Goal: Information Seeking & Learning: Learn about a topic

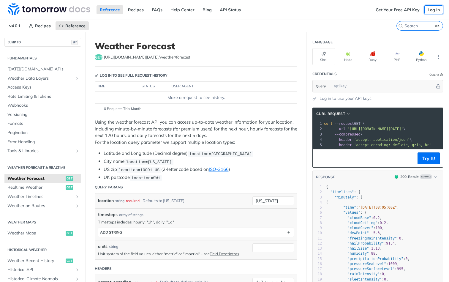
click at [434, 8] on link "Log In" at bounding box center [434, 9] width 19 height 9
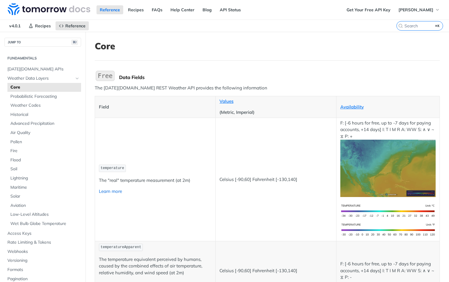
click at [109, 191] on link "Learn more" at bounding box center [110, 191] width 23 height 6
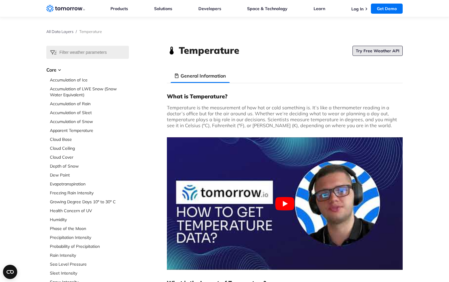
click at [394, 50] on link "Try Free Weather API" at bounding box center [378, 51] width 50 height 10
